Goal: Task Accomplishment & Management: Manage account settings

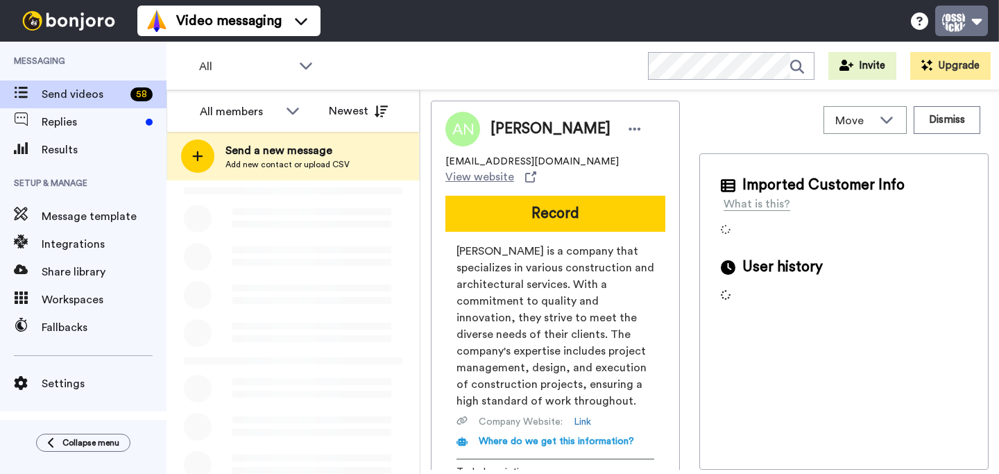
click at [972, 25] on button at bounding box center [961, 21] width 53 height 31
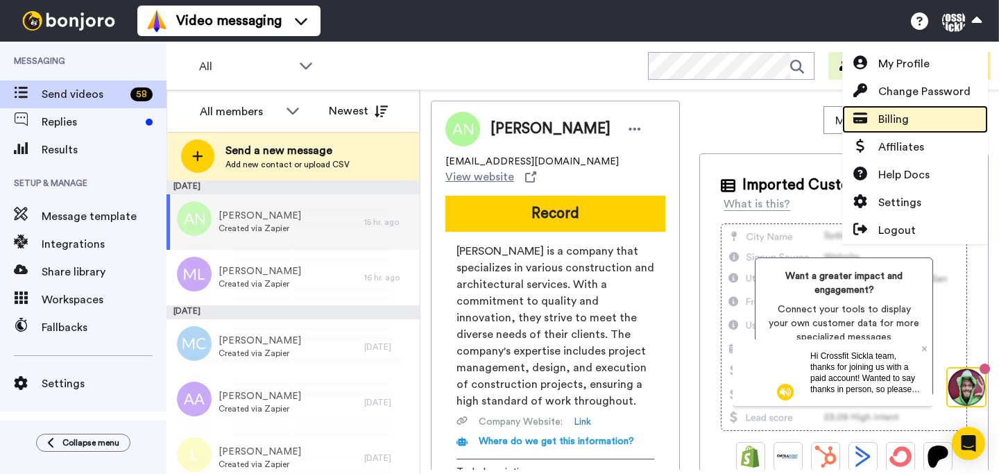
click at [905, 118] on span "Billing" at bounding box center [893, 119] width 31 height 17
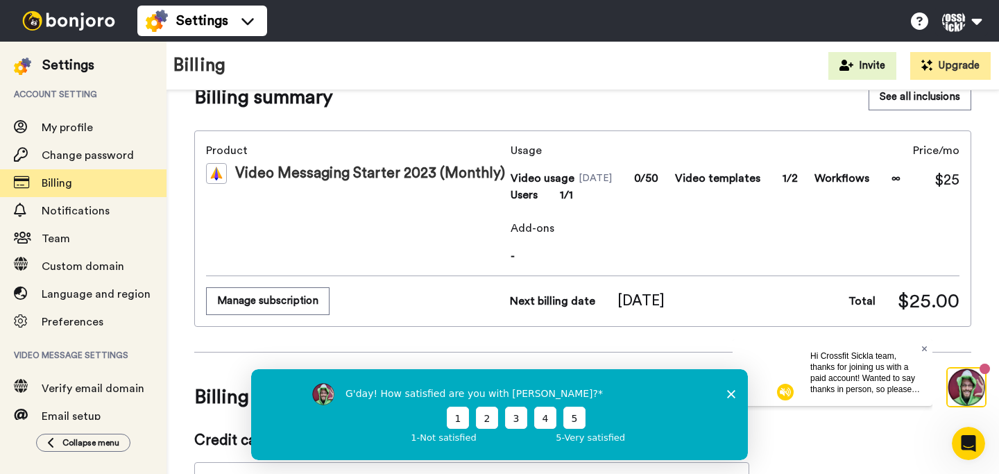
click at [924, 348] on icon at bounding box center [924, 348] width 6 height 6
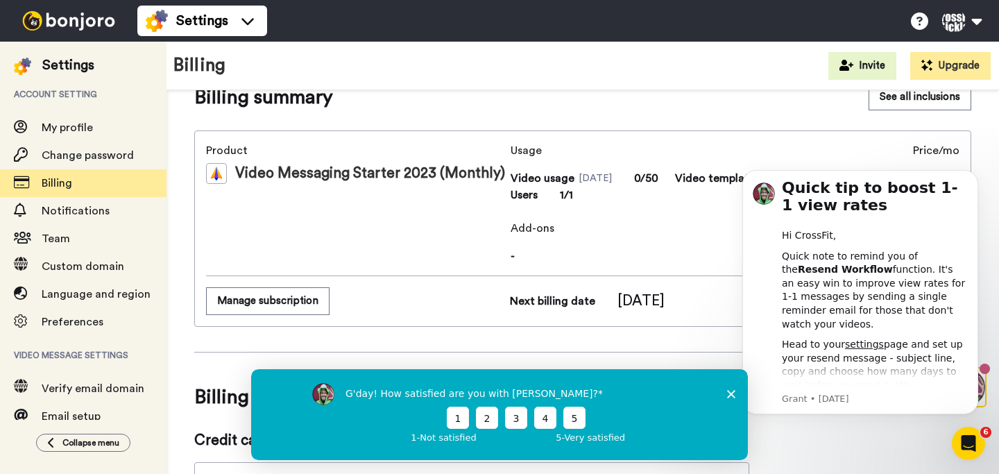
click at [733, 391] on icon "Close survey" at bounding box center [731, 393] width 8 height 8
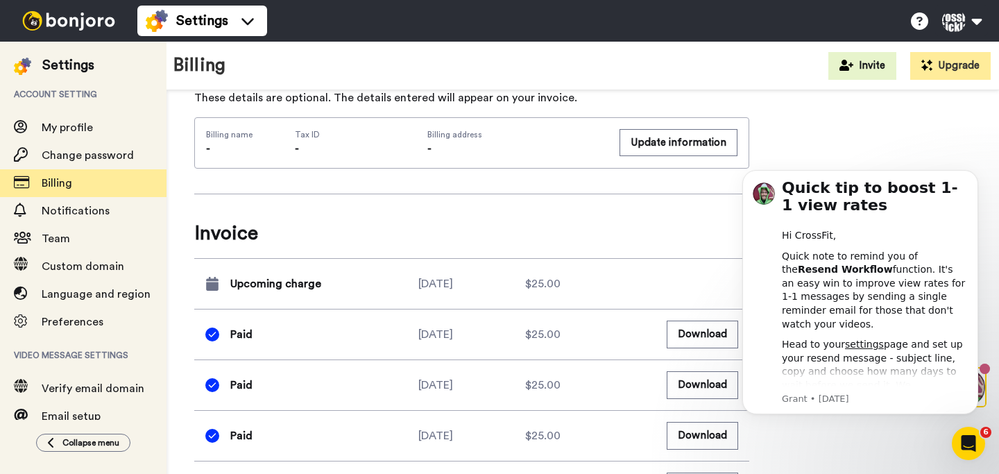
scroll to position [512, 0]
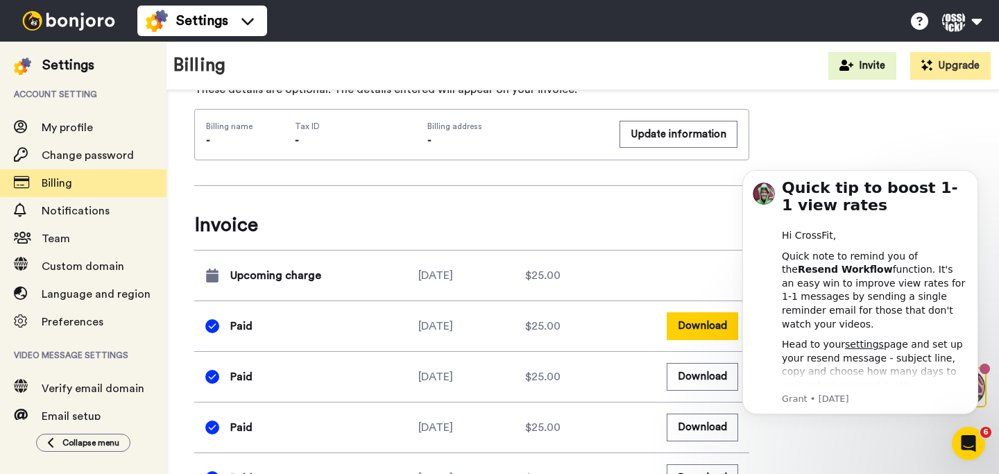
click at [691, 322] on button "Download" at bounding box center [701, 325] width 71 height 27
click at [976, 20] on button at bounding box center [961, 21] width 53 height 31
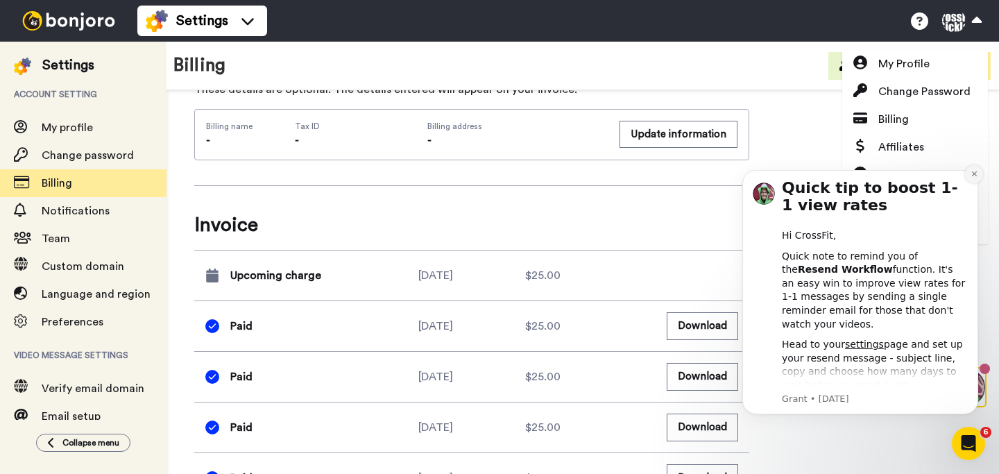
click at [971, 175] on icon "Dismiss notification" at bounding box center [974, 174] width 8 height 8
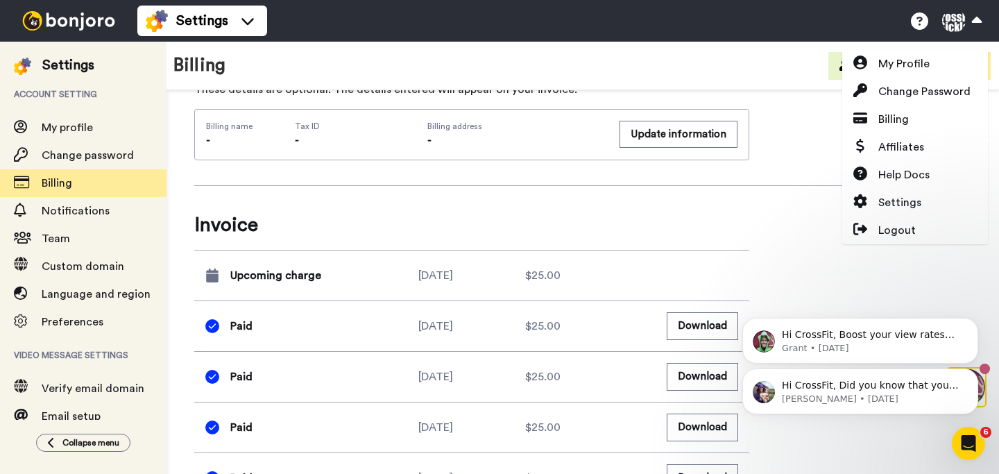
click at [882, 235] on body "Hi CrossFit, Did you know that your Bonjoro subscription includes a free HD vid…" at bounding box center [860, 333] width 266 height 196
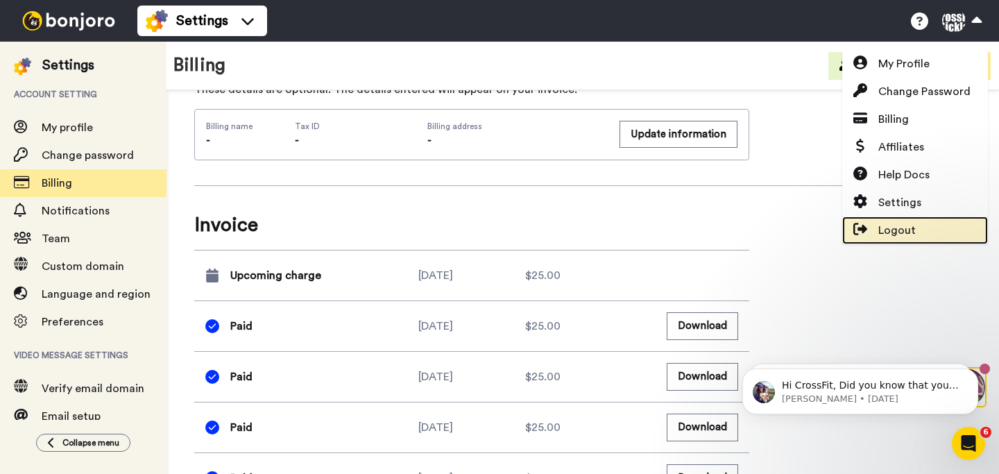
click at [901, 230] on span "Logout" at bounding box center [896, 230] width 37 height 17
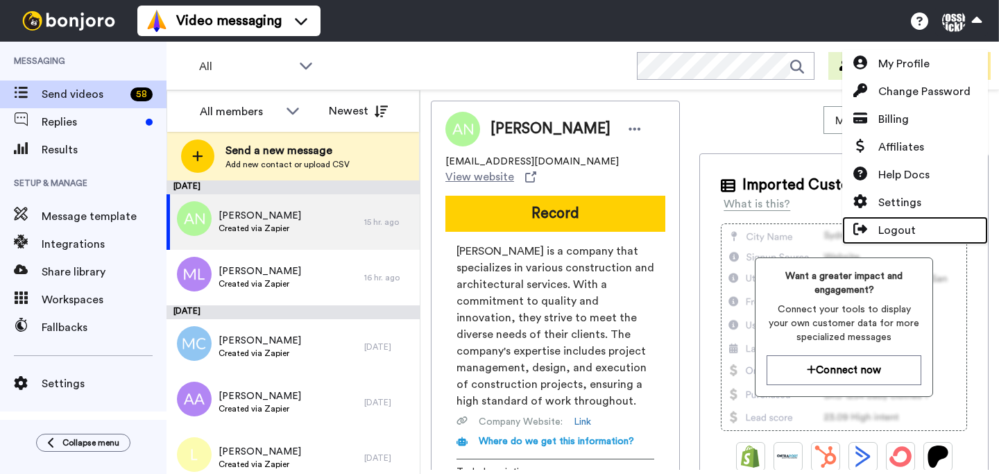
click at [890, 231] on span "Logout" at bounding box center [896, 230] width 37 height 17
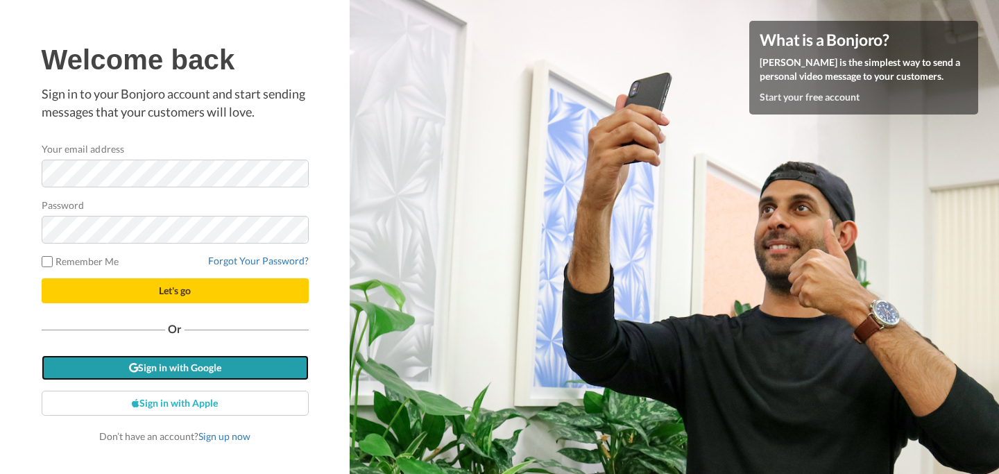
click at [230, 368] on link "Sign in with Google" at bounding box center [175, 367] width 267 height 25
